Goal: Task Accomplishment & Management: Manage account settings

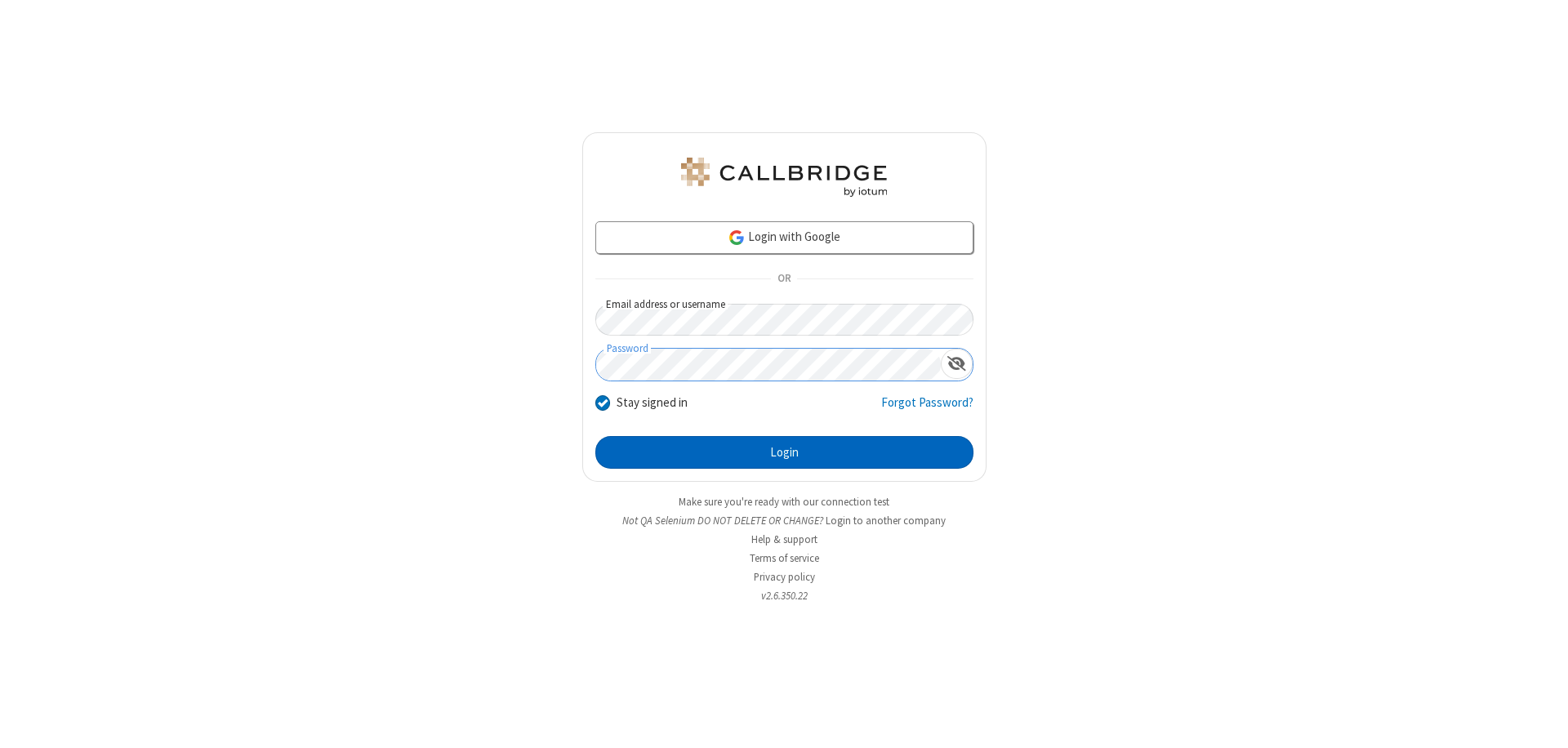
click at [784, 453] on button "Login" at bounding box center [784, 452] width 378 height 32
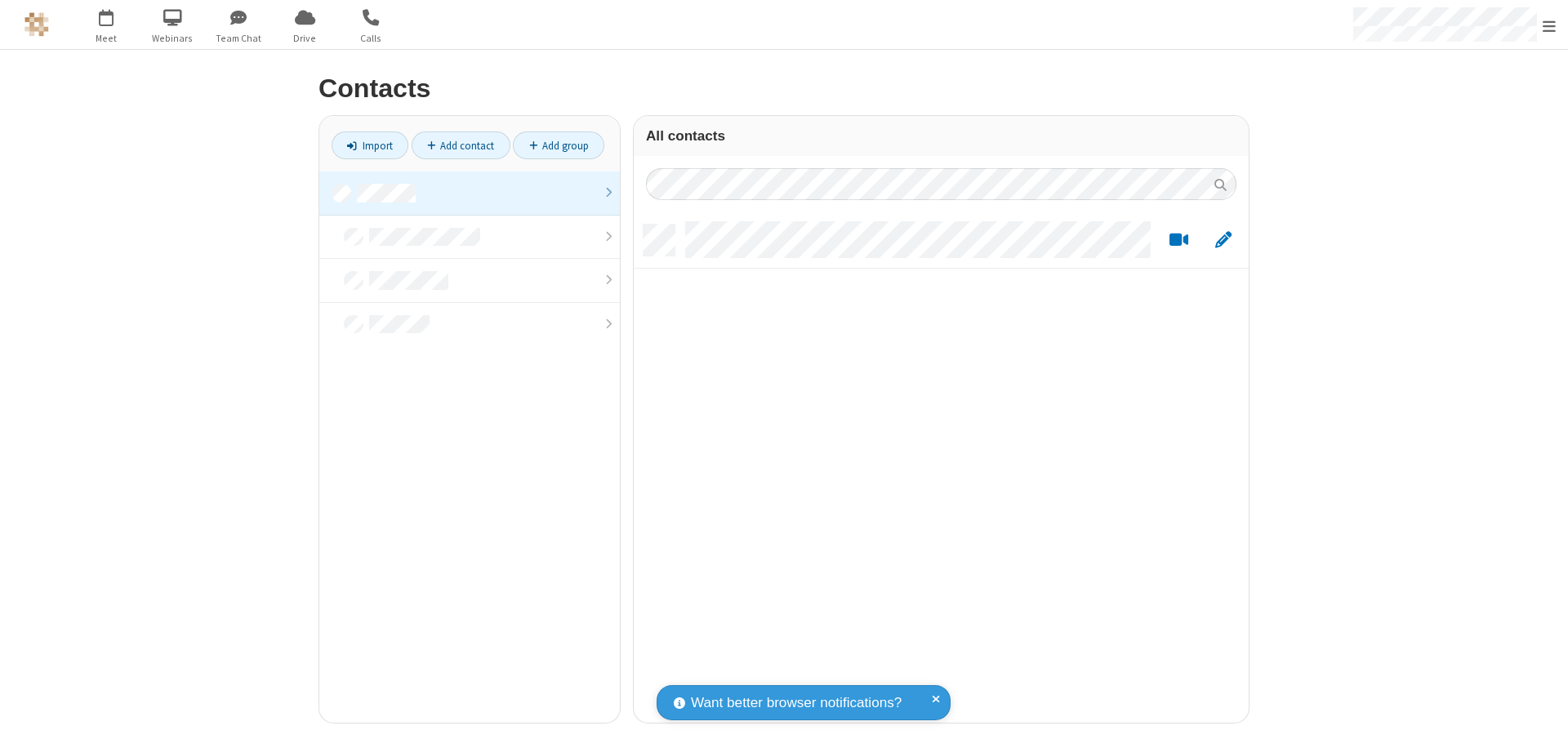
click at [469, 192] on link at bounding box center [469, 193] width 301 height 44
click at [461, 145] on link "Add contact" at bounding box center [461, 145] width 99 height 28
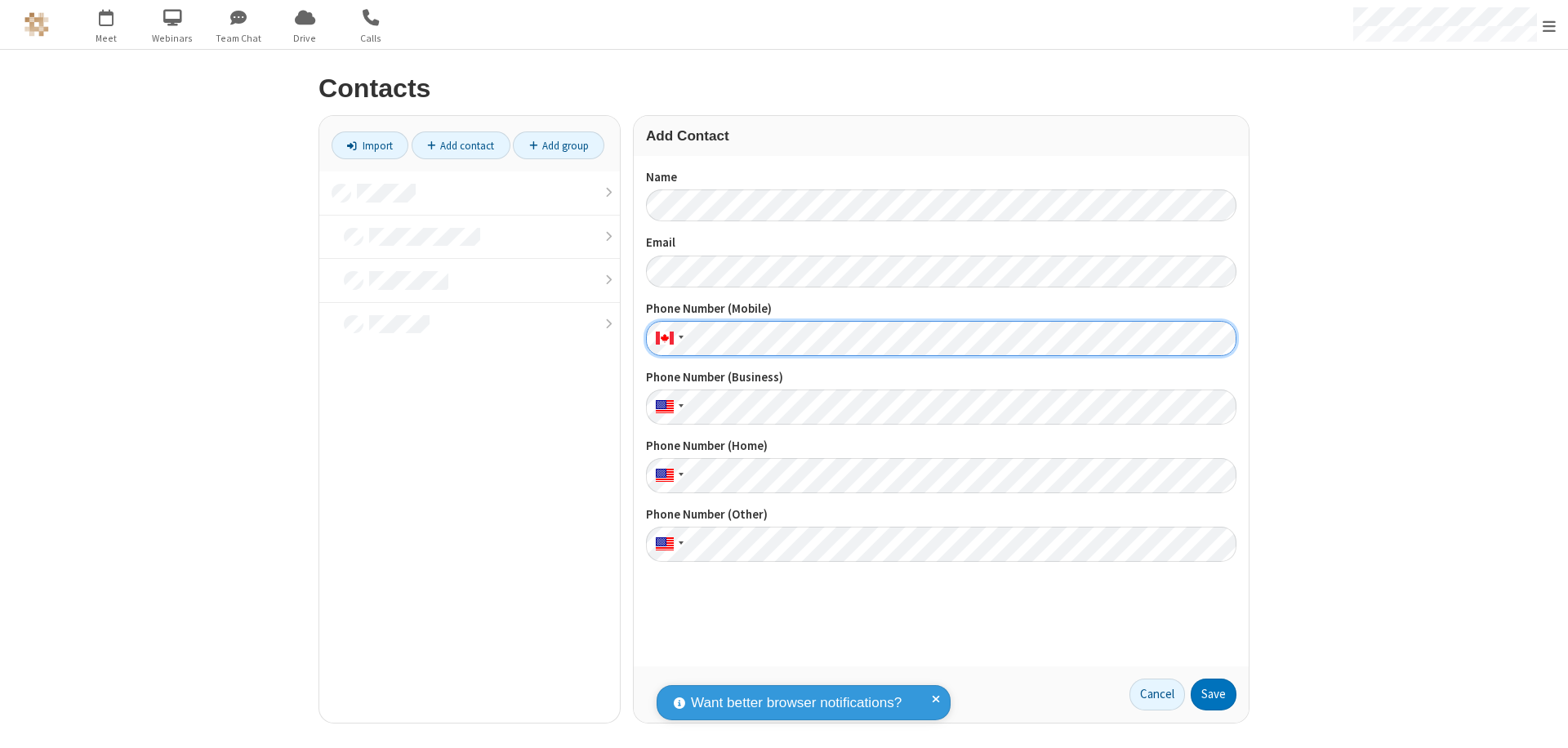
click at [1213, 694] on button "Save" at bounding box center [1213, 694] width 45 height 32
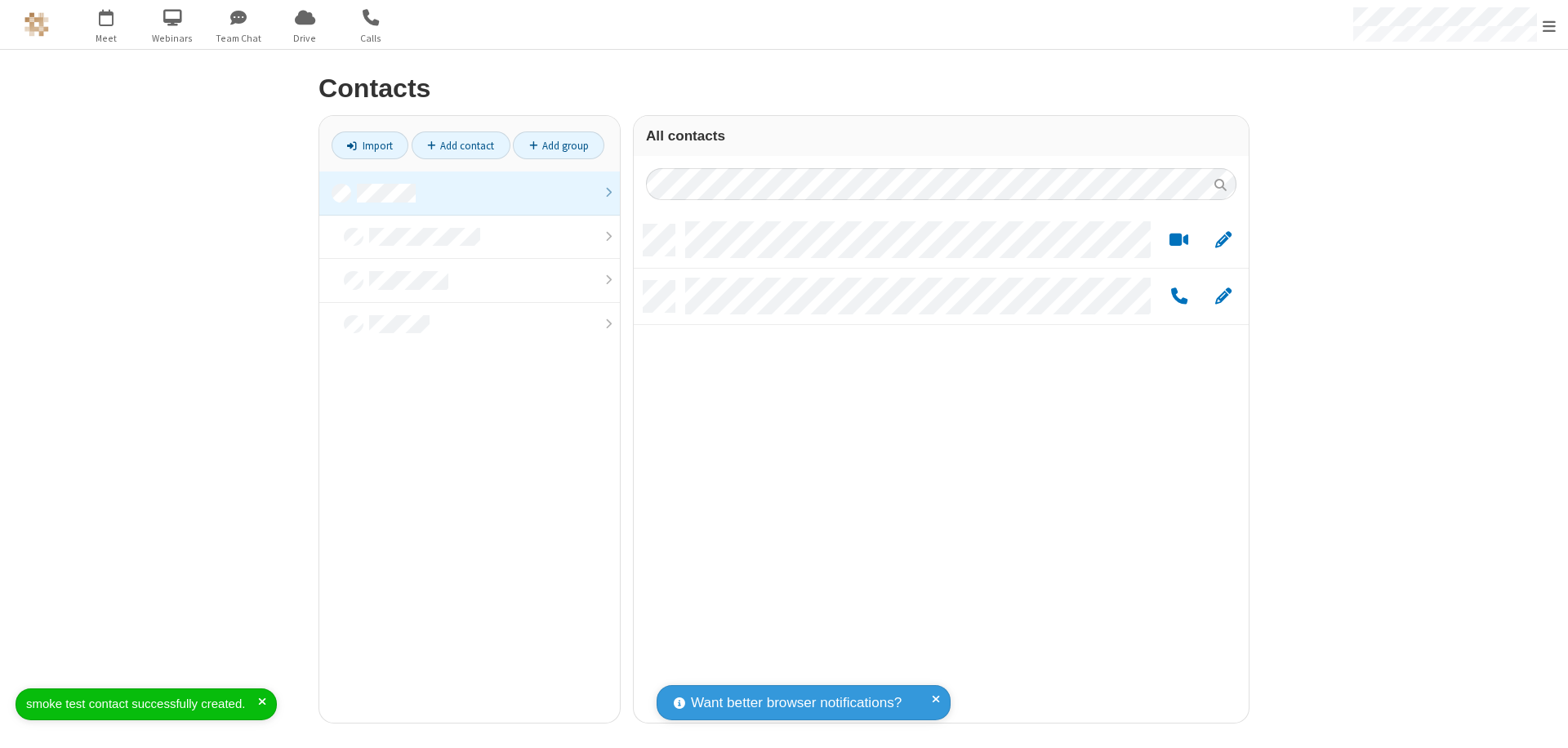
scroll to position [498, 603]
click at [461, 145] on link "Add contact" at bounding box center [461, 145] width 99 height 28
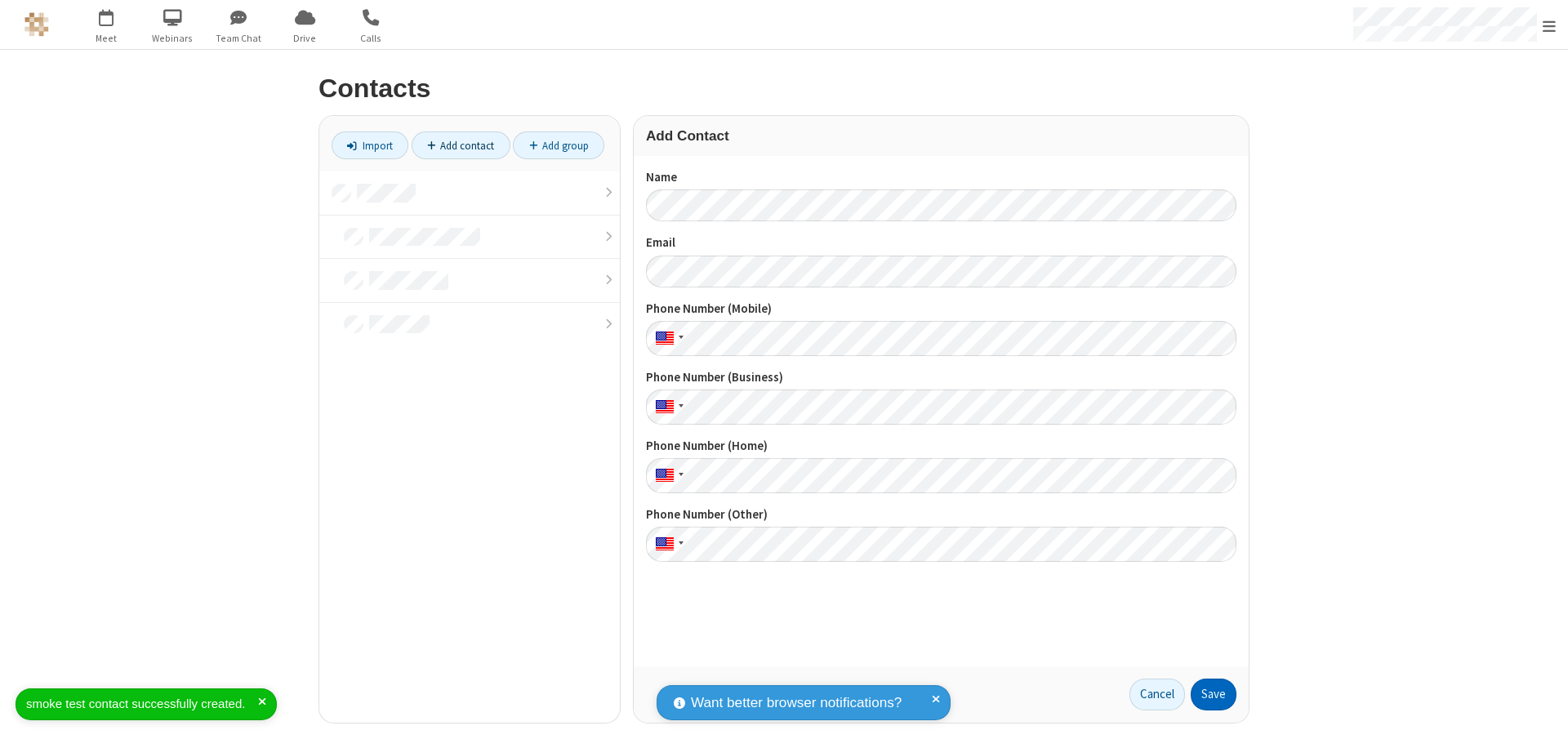
click at [1213, 694] on button "Save" at bounding box center [1213, 694] width 45 height 32
